Goal: Find specific page/section: Find specific page/section

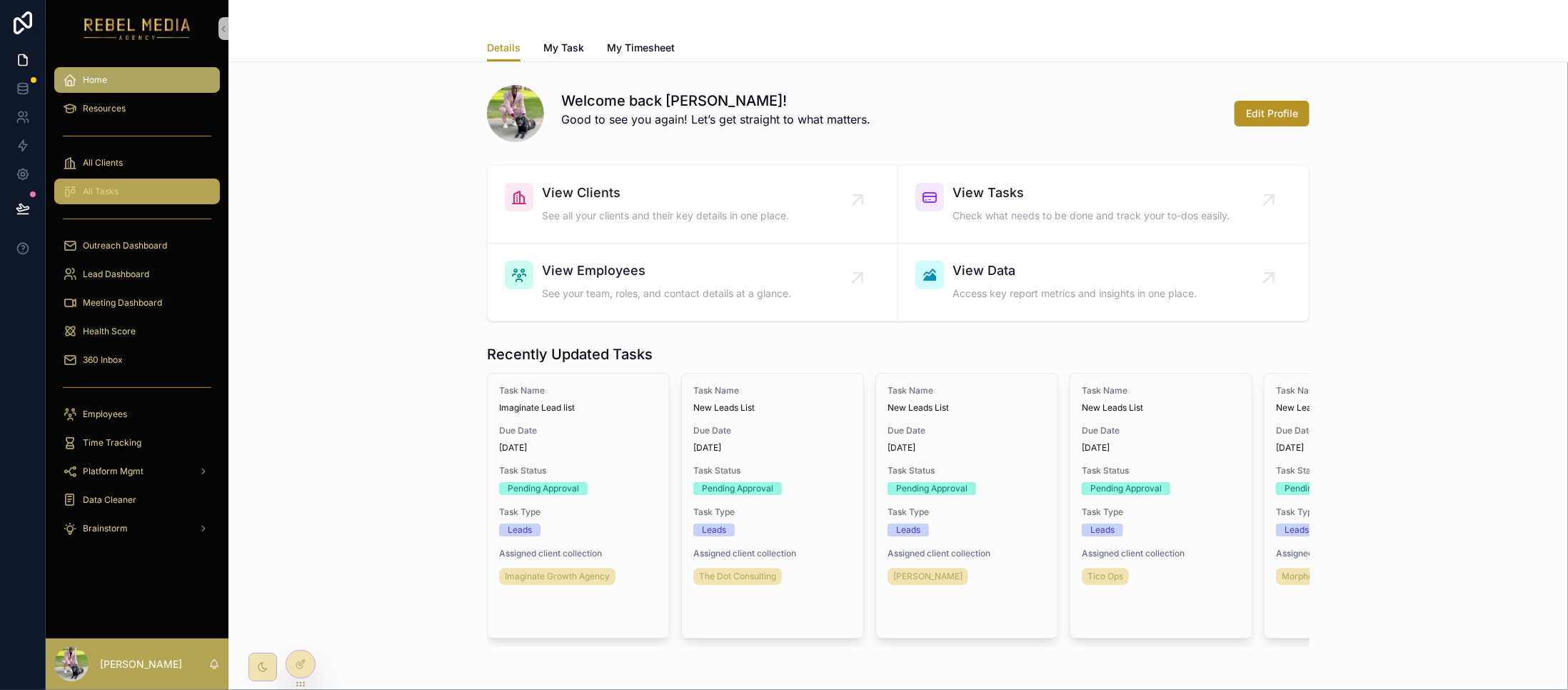
click at [90, 198] on div "All Tasks" at bounding box center [137, 191] width 148 height 23
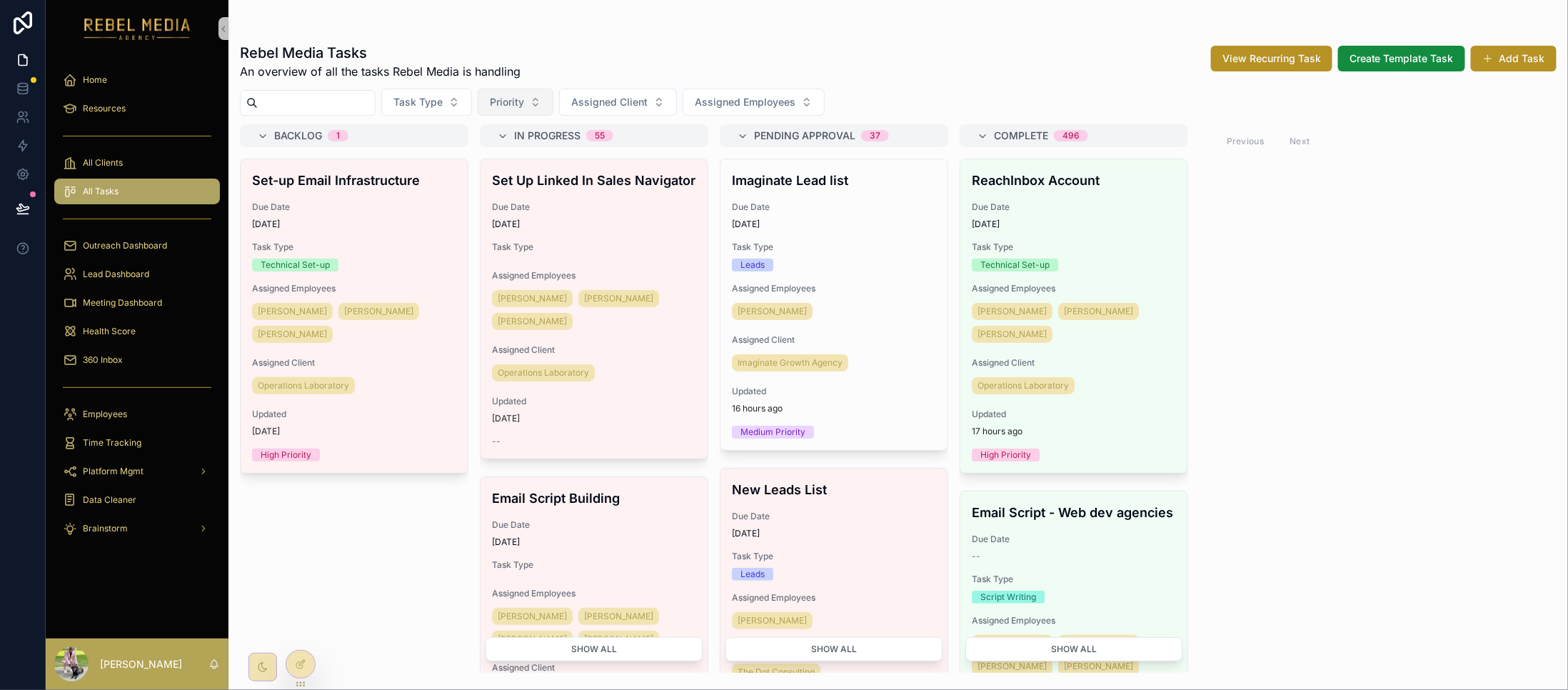
click at [524, 107] on span "Priority" at bounding box center [507, 102] width 34 height 15
click at [619, 62] on div "Rebel Media Tasks An overview of all the tasks Rebel Media is handling View Rec…" at bounding box center [898, 62] width 1317 height 37
click at [472, 102] on button "Task Type" at bounding box center [427, 102] width 91 height 28
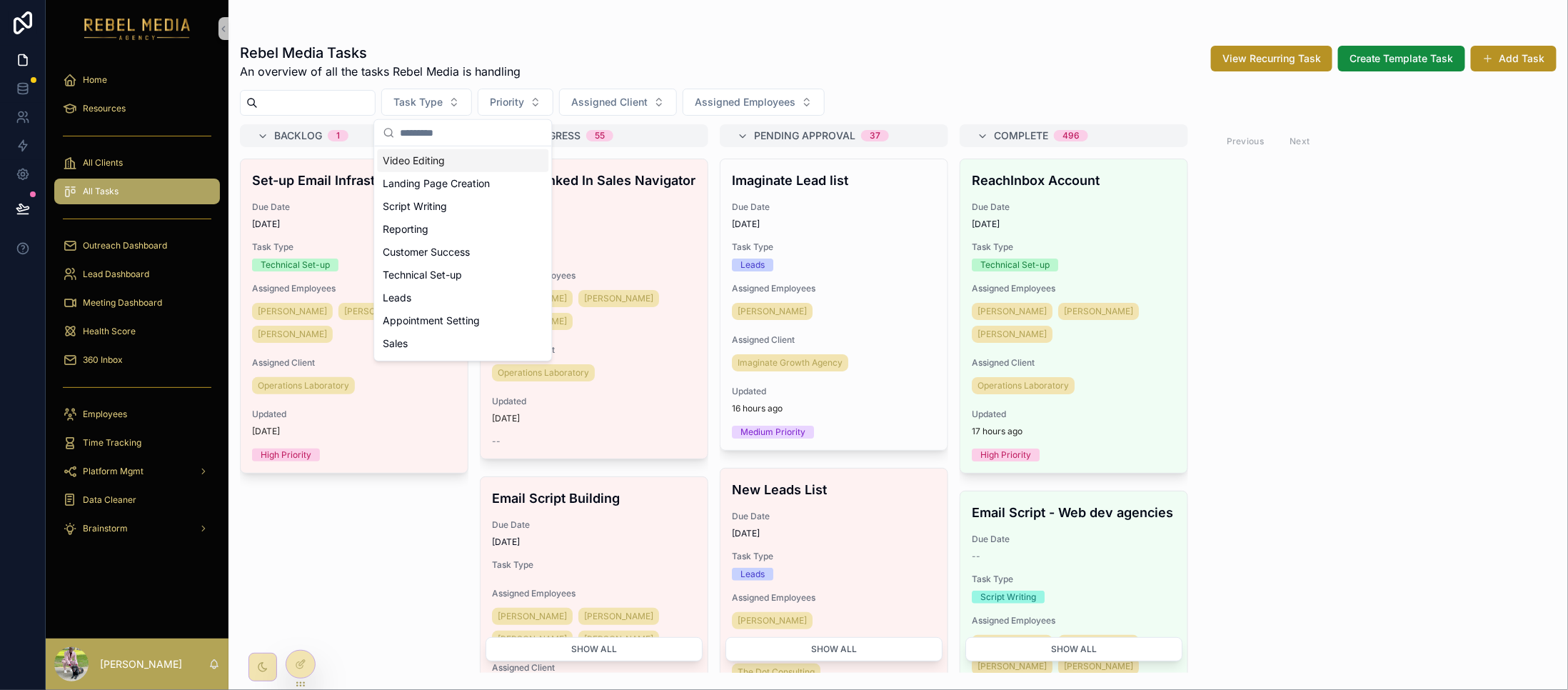
click at [761, 43] on div "Rebel Media Tasks An overview of all the tasks Rebel Media is handling View Rec…" at bounding box center [898, 62] width 1317 height 37
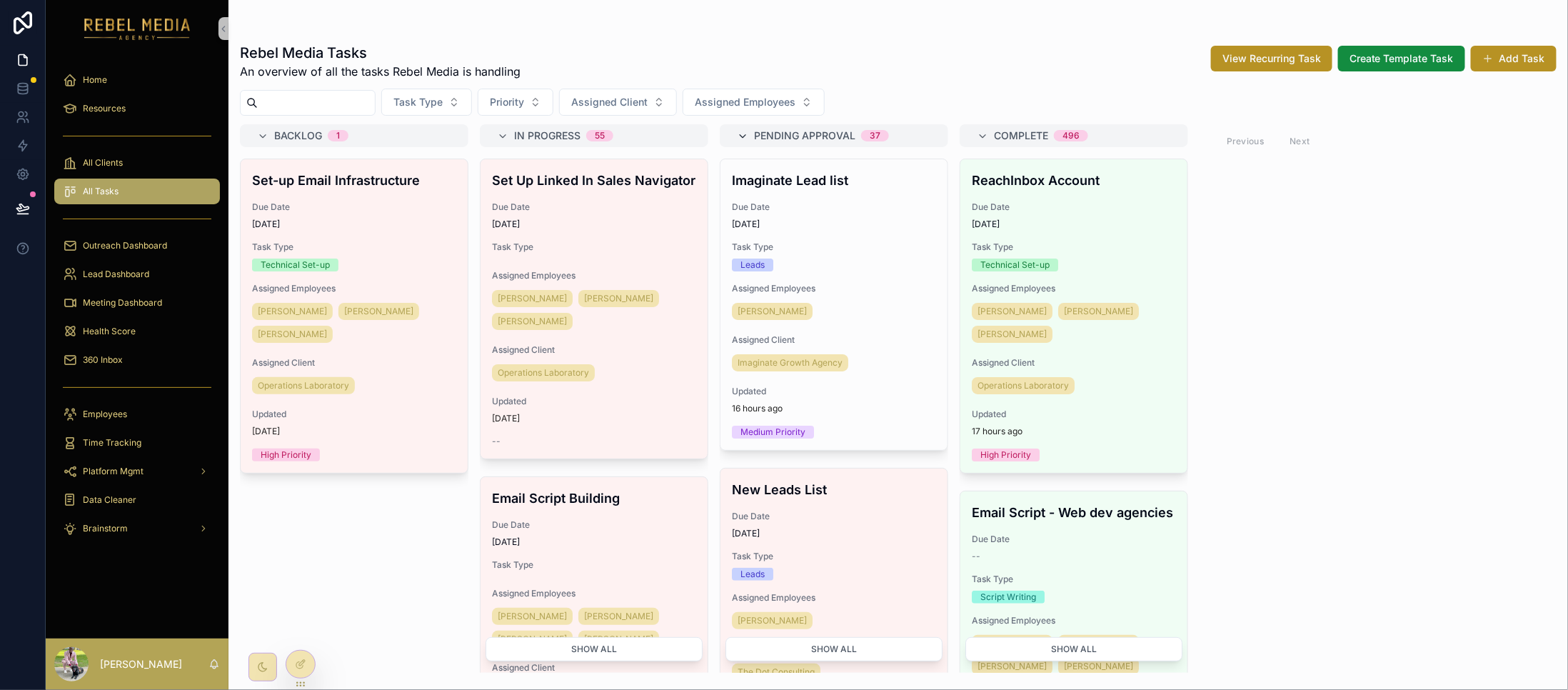
click at [741, 139] on icon "scrollable content" at bounding box center [743, 136] width 11 height 11
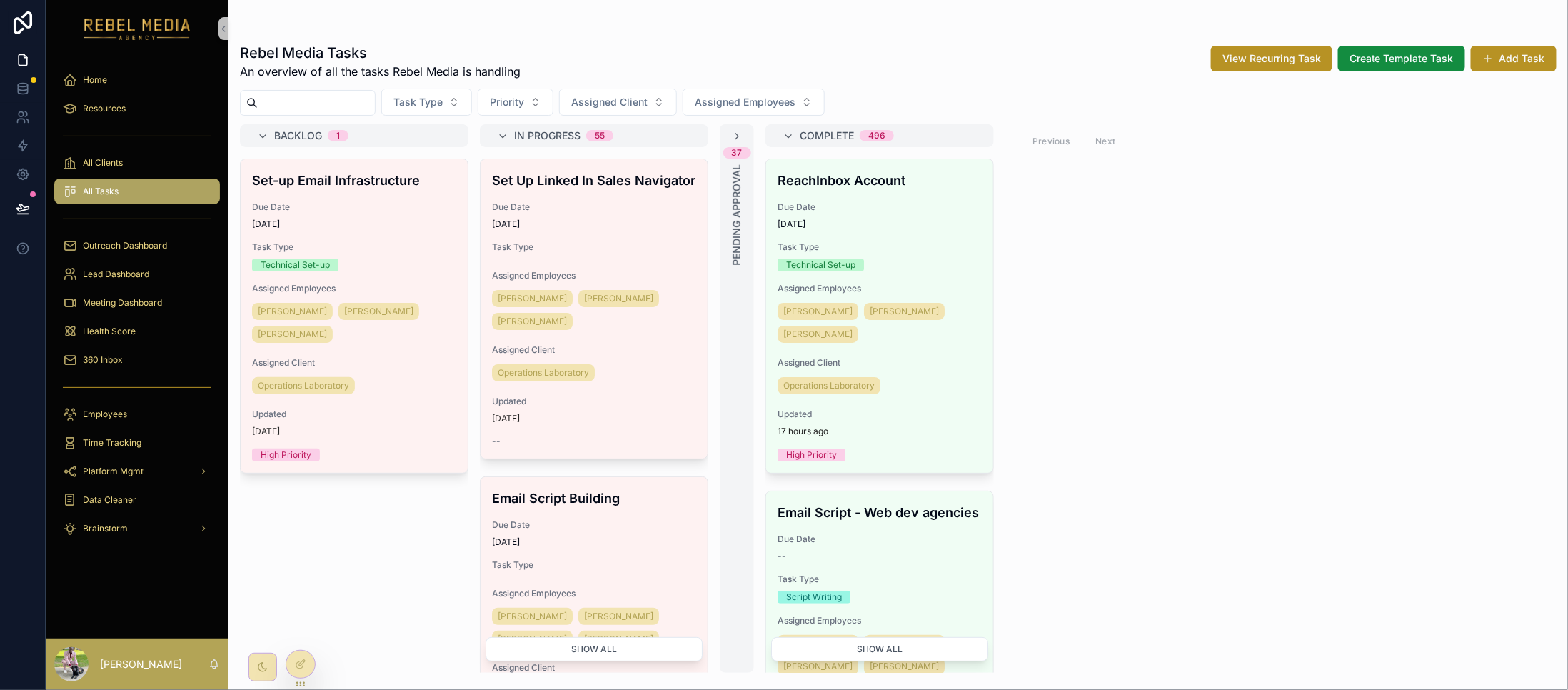
click at [744, 137] on div "37 Pending Approval" at bounding box center [737, 398] width 34 height 548
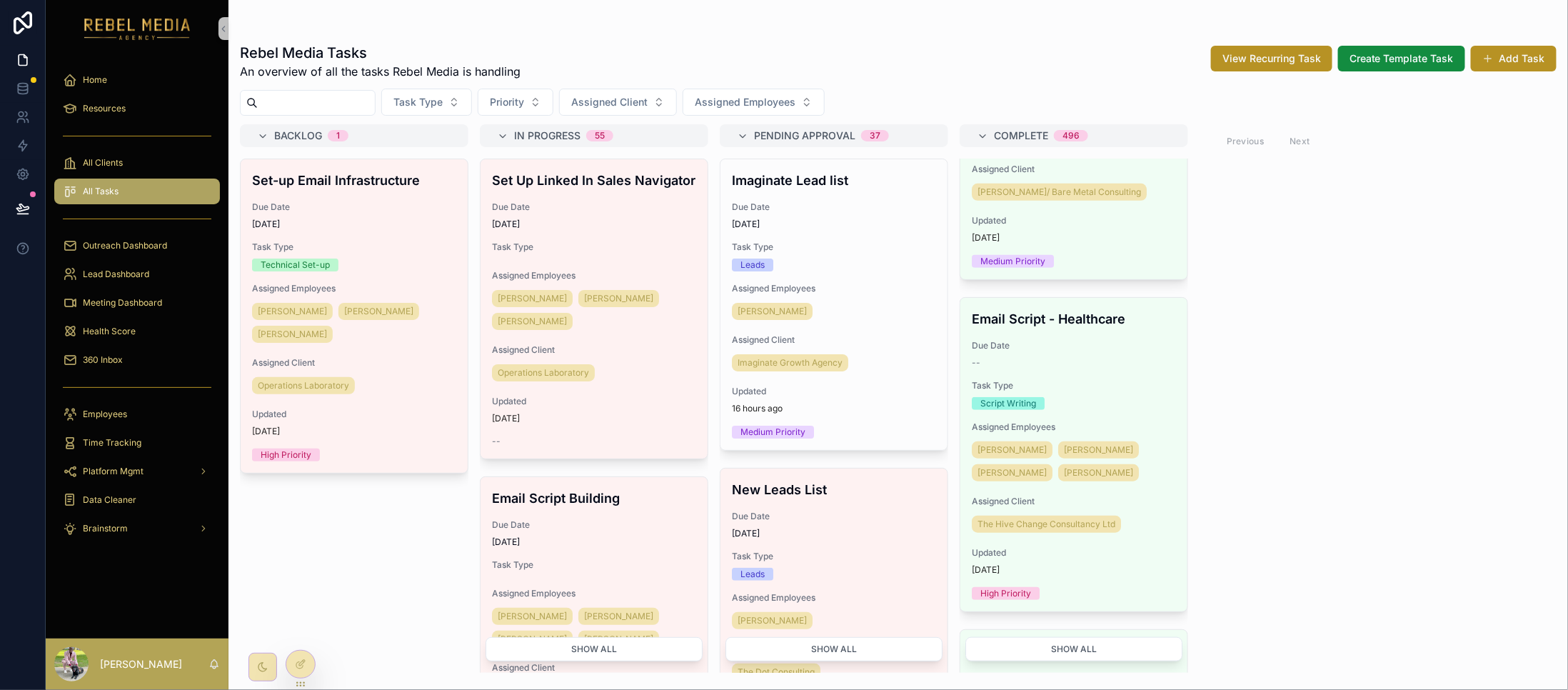
scroll to position [571, 0]
